Goal: Entertainment & Leisure: Consume media (video, audio)

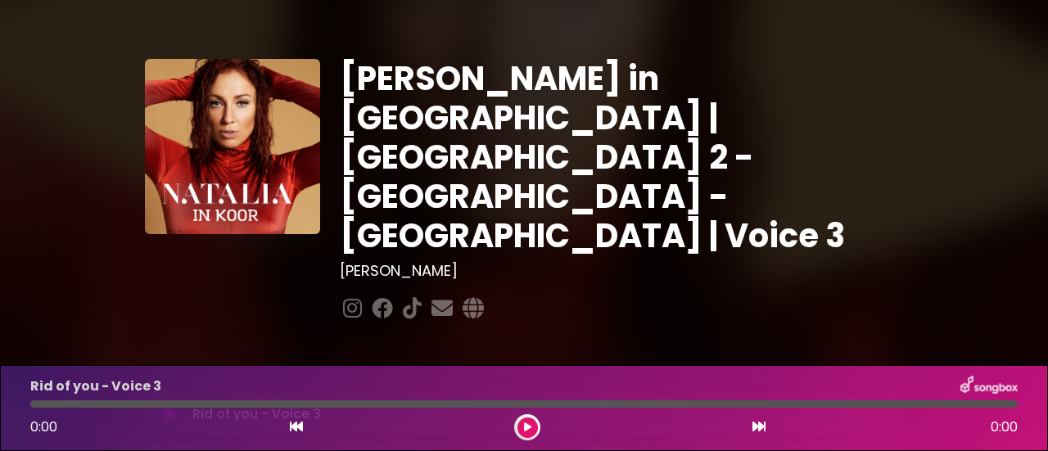
click at [524, 423] on icon at bounding box center [527, 428] width 7 height 10
click at [527, 425] on icon at bounding box center [527, 428] width 7 height 10
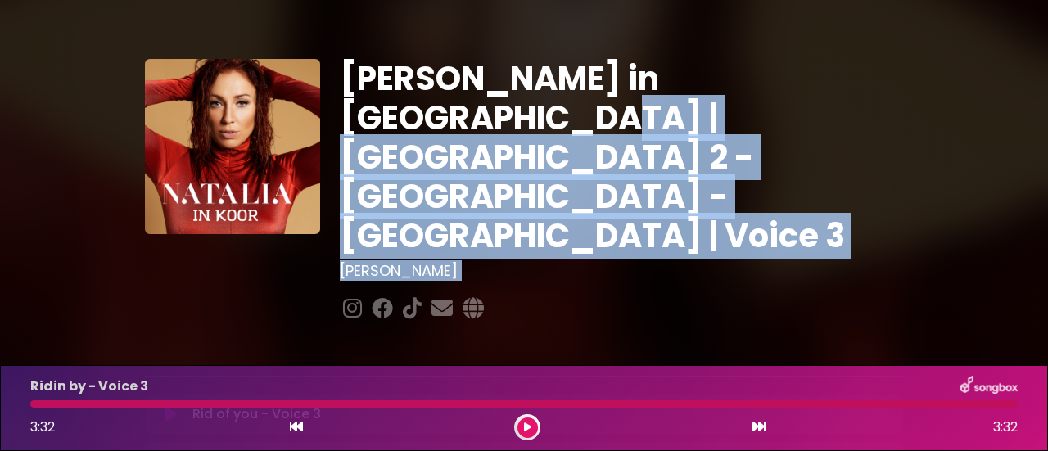
drag, startPoint x: 1047, startPoint y: 45, endPoint x: 1041, endPoint y: 170, distance: 125.4
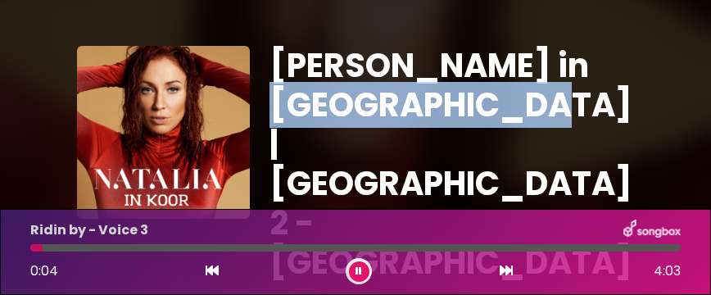
drag, startPoint x: 702, startPoint y: 73, endPoint x: 705, endPoint y: 115, distance: 41.9
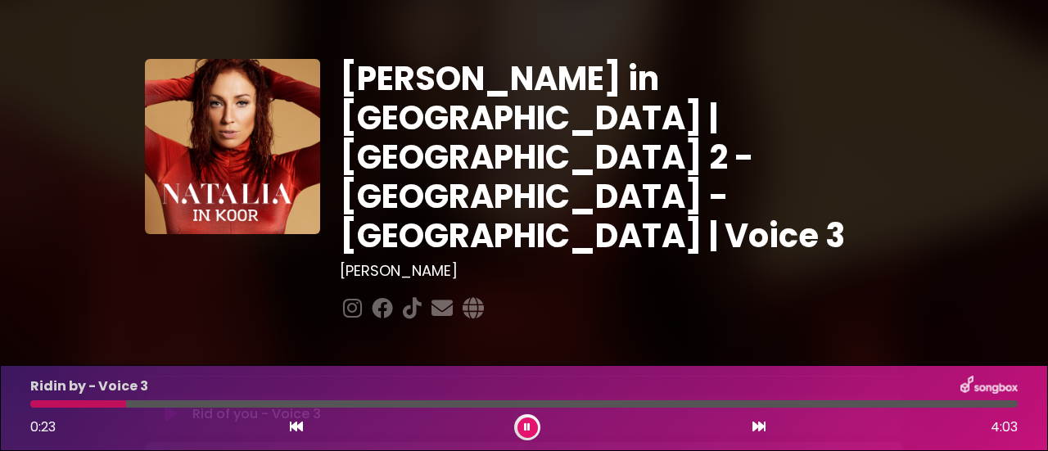
click at [795, 395] on div "Rid of you - Voice 3 Loading Track... Your Feedback" at bounding box center [524, 414] width 758 height 39
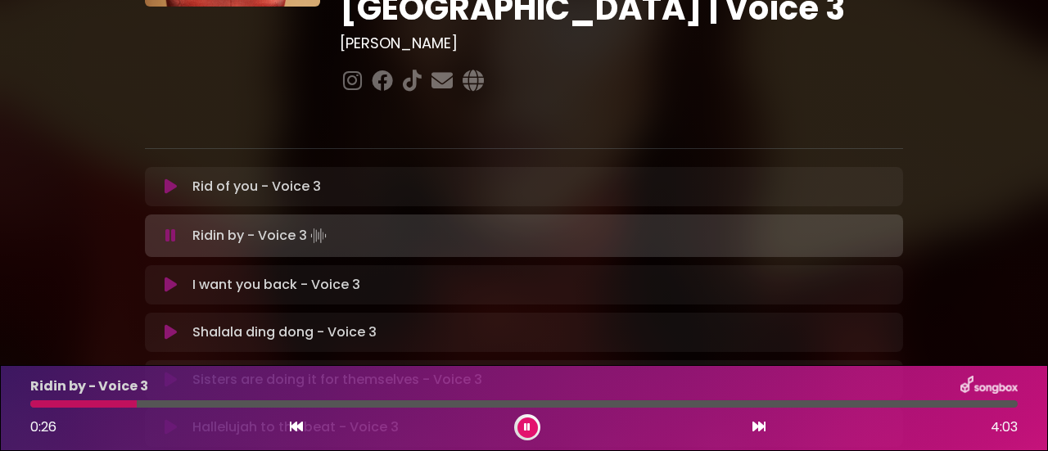
scroll to position [229, 0]
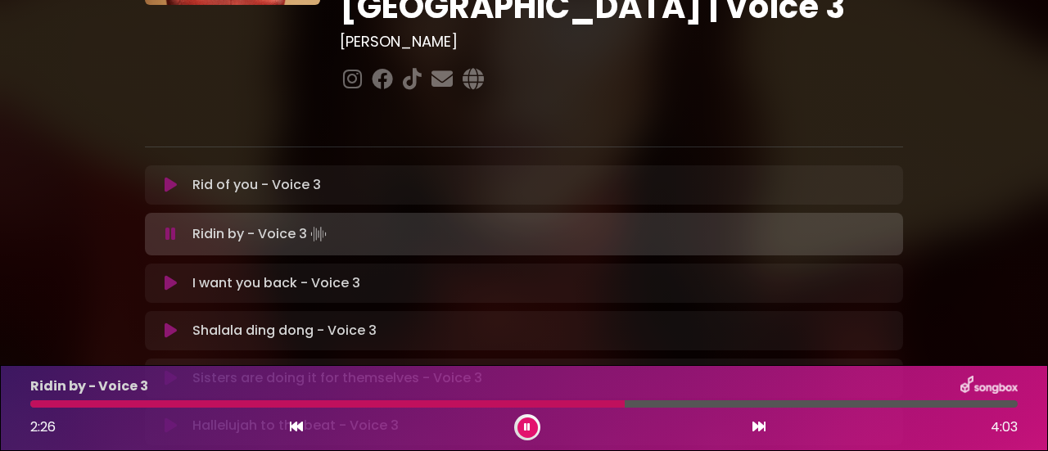
click at [525, 428] on icon at bounding box center [527, 428] width 7 height 10
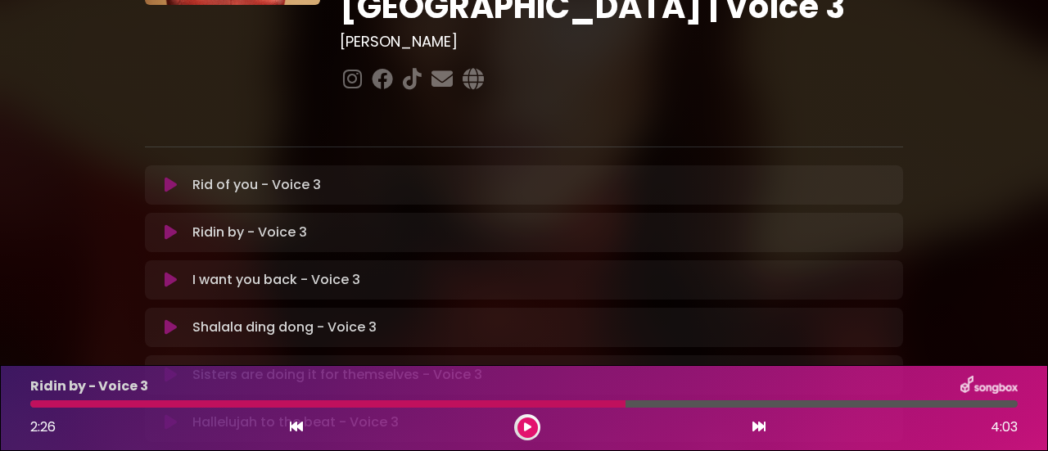
click at [526, 428] on icon at bounding box center [527, 428] width 7 height 10
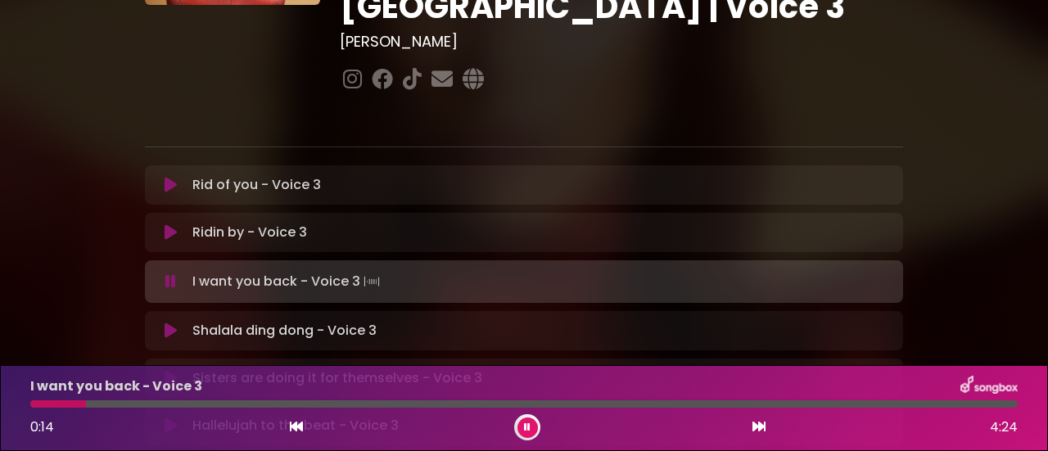
click at [526, 428] on icon at bounding box center [527, 428] width 7 height 10
